Goal: Transaction & Acquisition: Purchase product/service

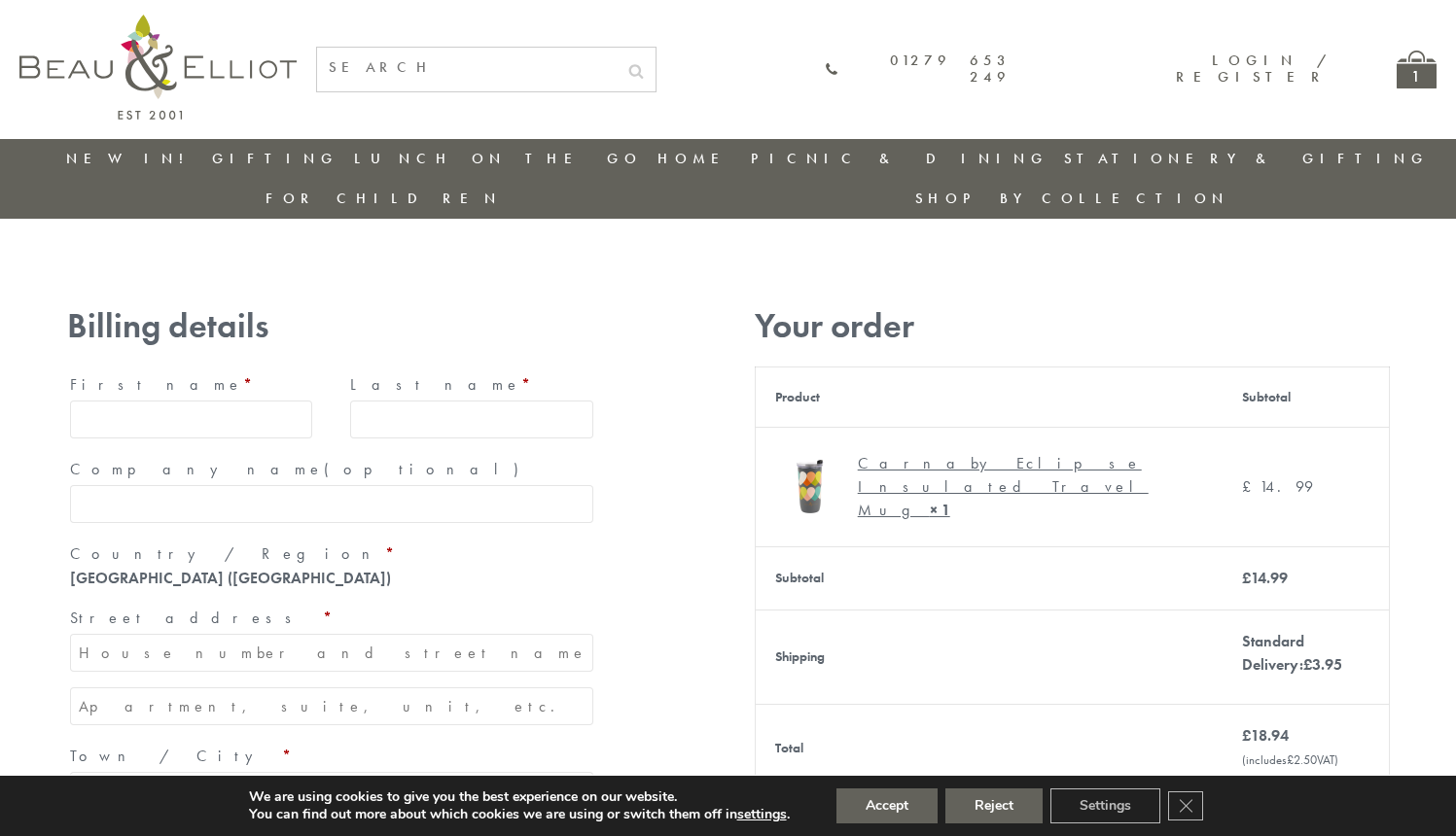
type input "[EMAIL_ADDRESS][DOMAIN_NAME]"
type input "[PERSON_NAME]"
type input "23, [GEOGRAPHIC_DATA], [GEOGRAPHIC_DATA]"
type input "[GEOGRAPHIC_DATA]"
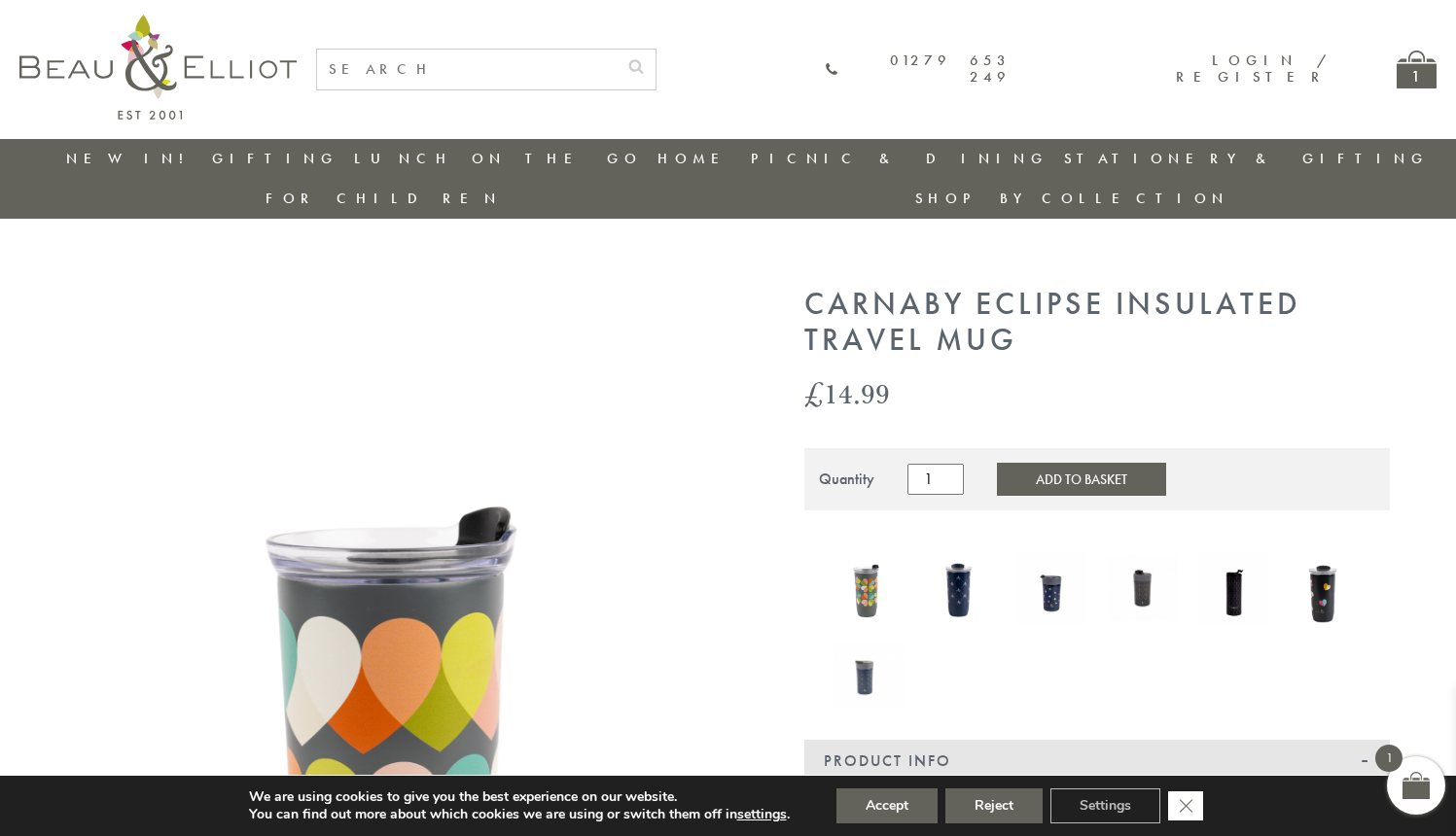
click at [1188, 806] on icon "Close GDPR Cookie Banner" at bounding box center [1185, 804] width 35 height 29
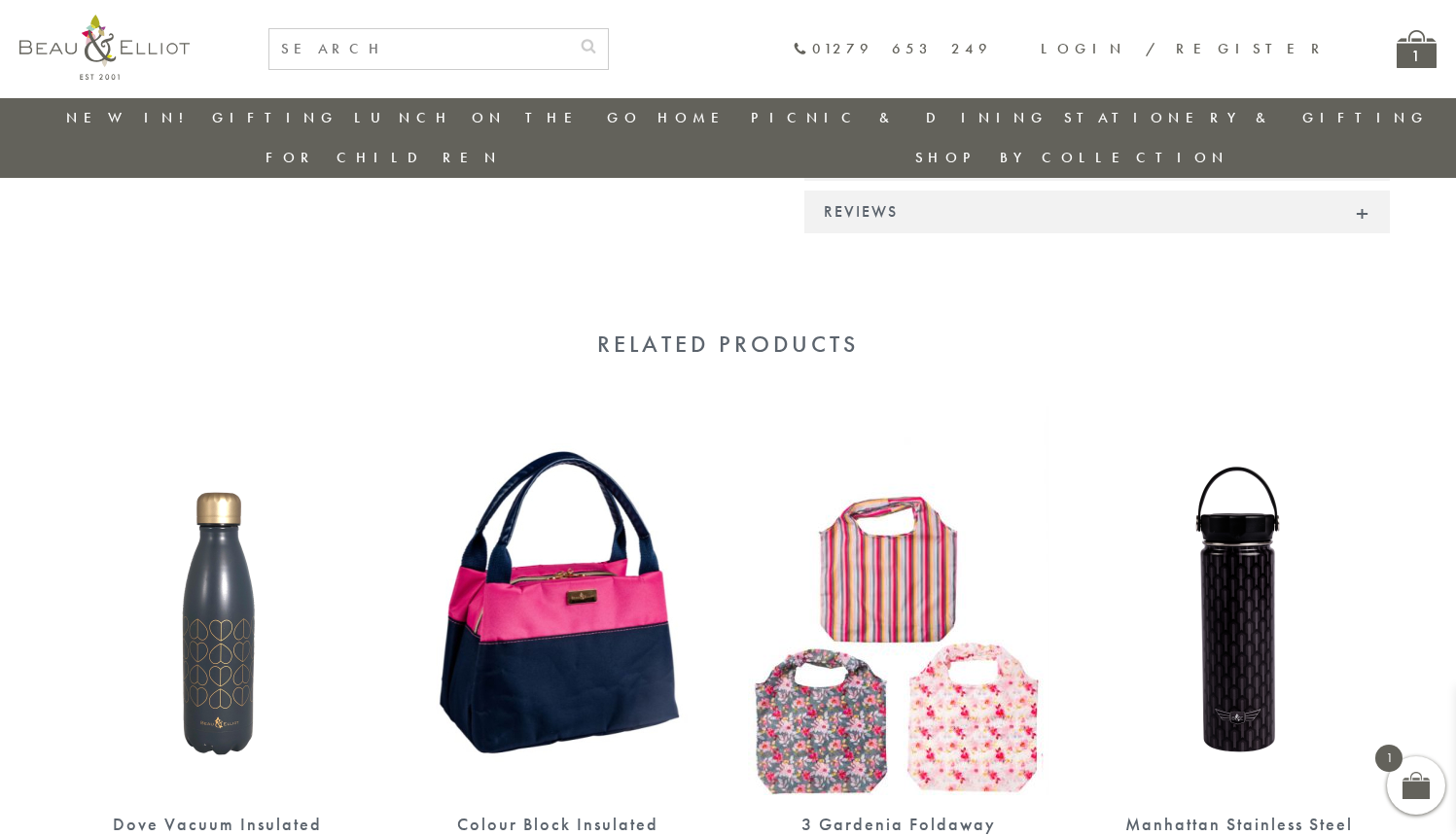
scroll to position [1667, 0]
